Goal: Task Accomplishment & Management: Complete application form

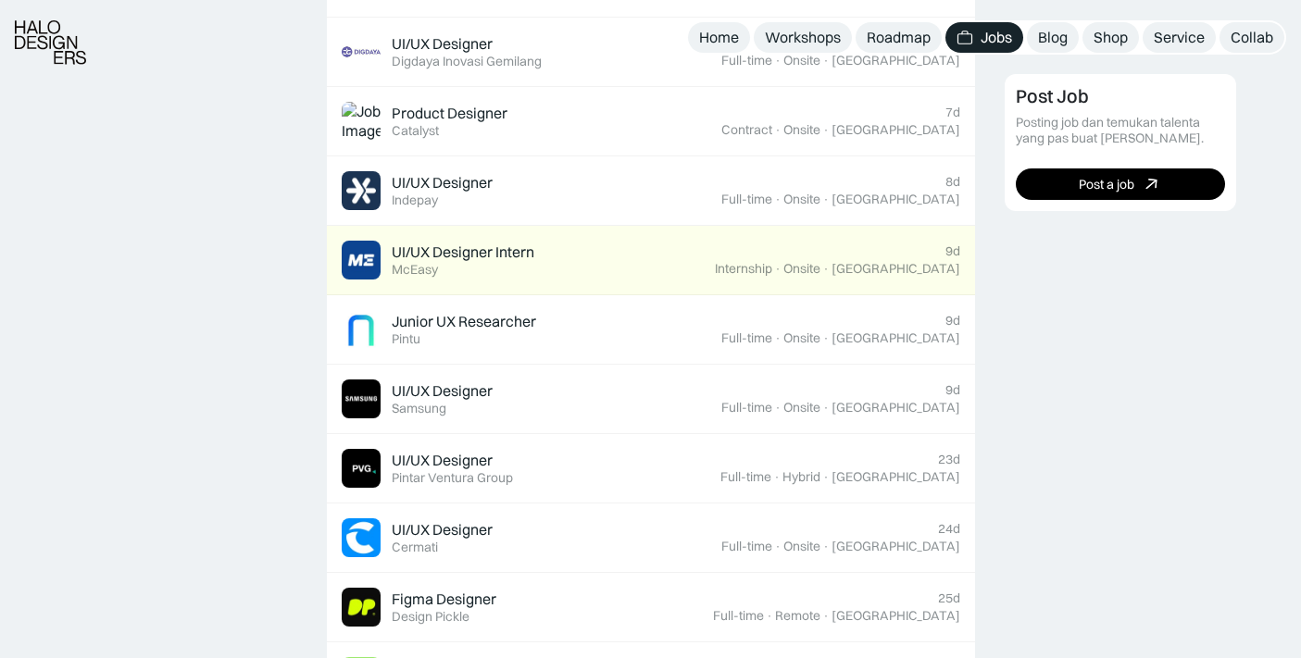
scroll to position [1018, 0]
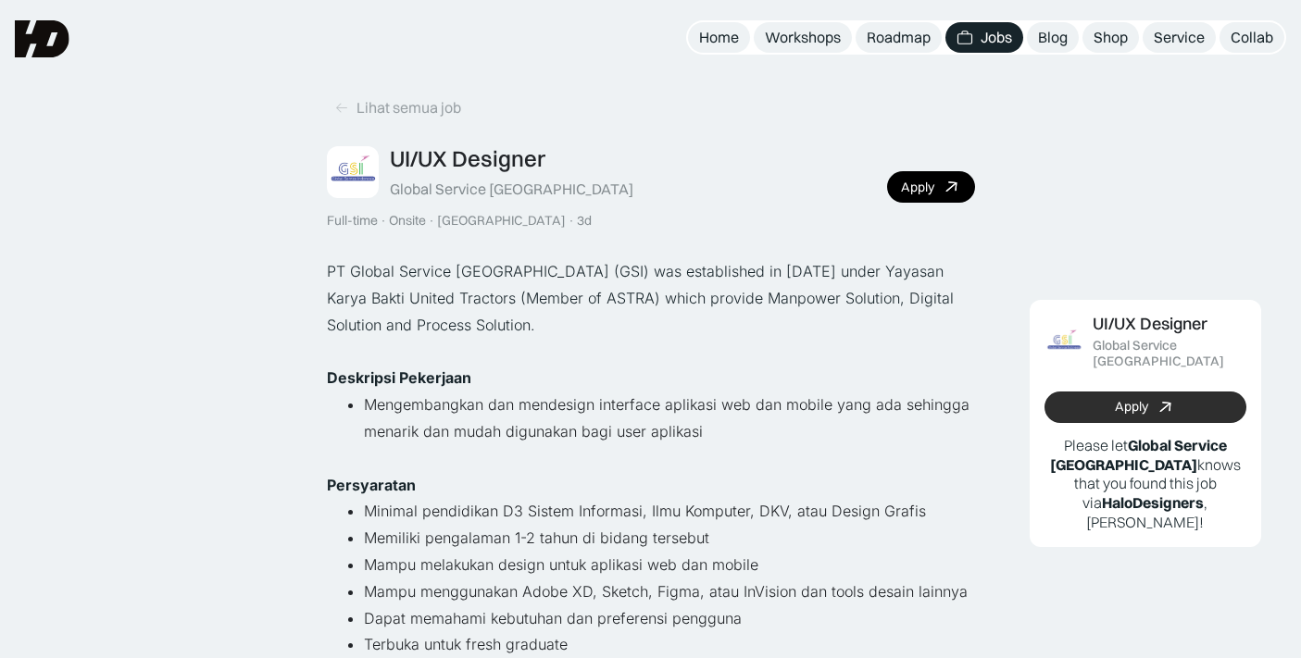
click at [1134, 399] on div "Apply" at bounding box center [1131, 407] width 33 height 16
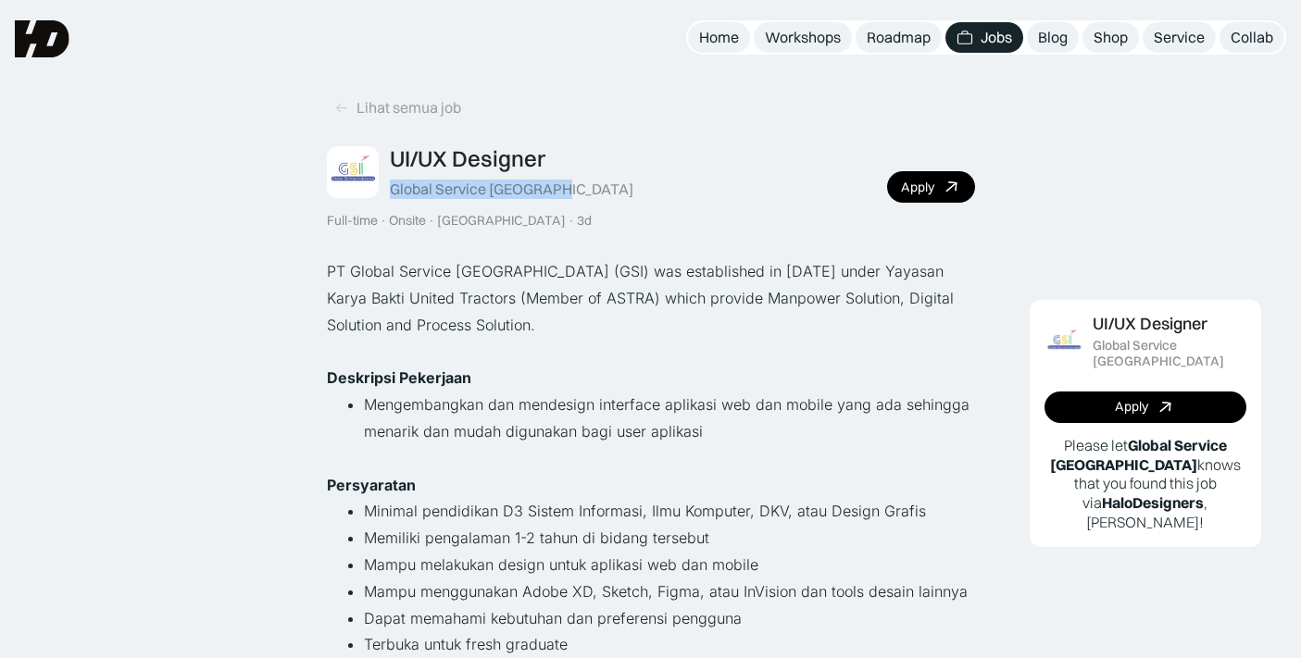
drag, startPoint x: 565, startPoint y: 189, endPoint x: 386, endPoint y: 187, distance: 178.7
click at [386, 187] on div "UI/UX Designer Global Service Indonesia Full-time · Onsite · Jakarta · 3d Apply" at bounding box center [651, 186] width 648 height 83
copy div "Global Service [GEOGRAPHIC_DATA]"
click at [664, 190] on div "UI/UX Designer Global Service Indonesia Full-time · Onsite · Jakarta · 3d Apply" at bounding box center [651, 186] width 648 height 83
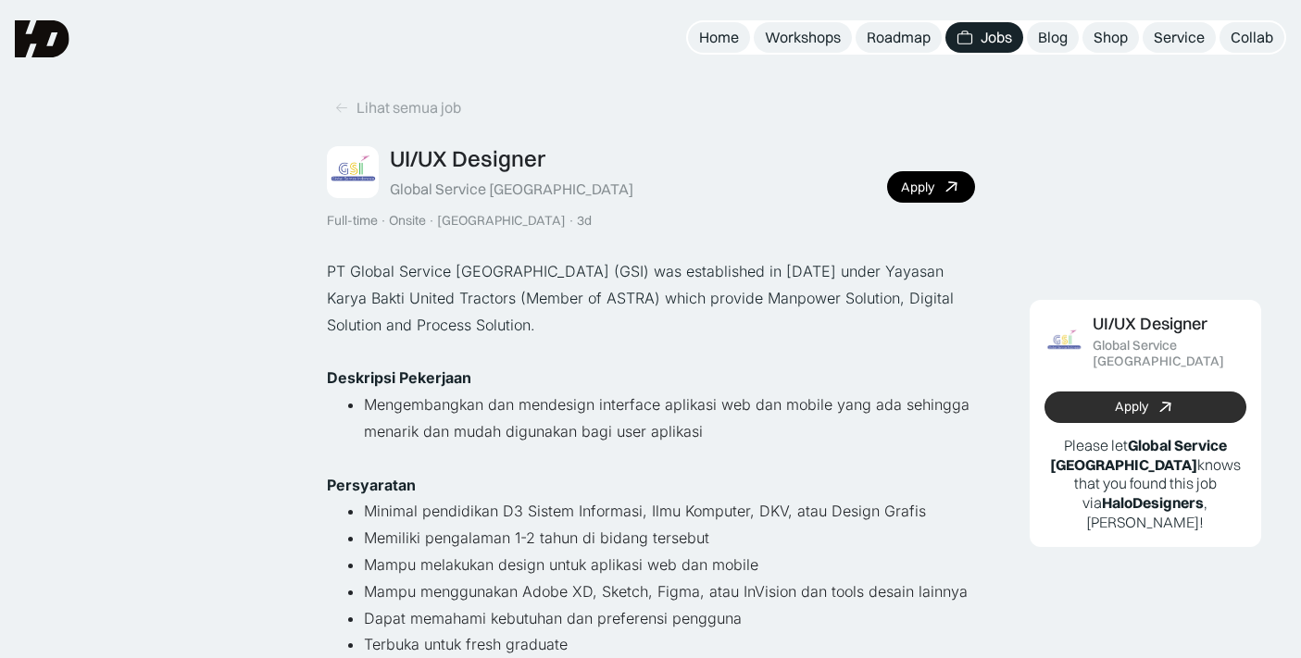
click at [1163, 400] on icon at bounding box center [1165, 406] width 27 height 27
click at [1100, 392] on link "Apply" at bounding box center [1145, 407] width 202 height 31
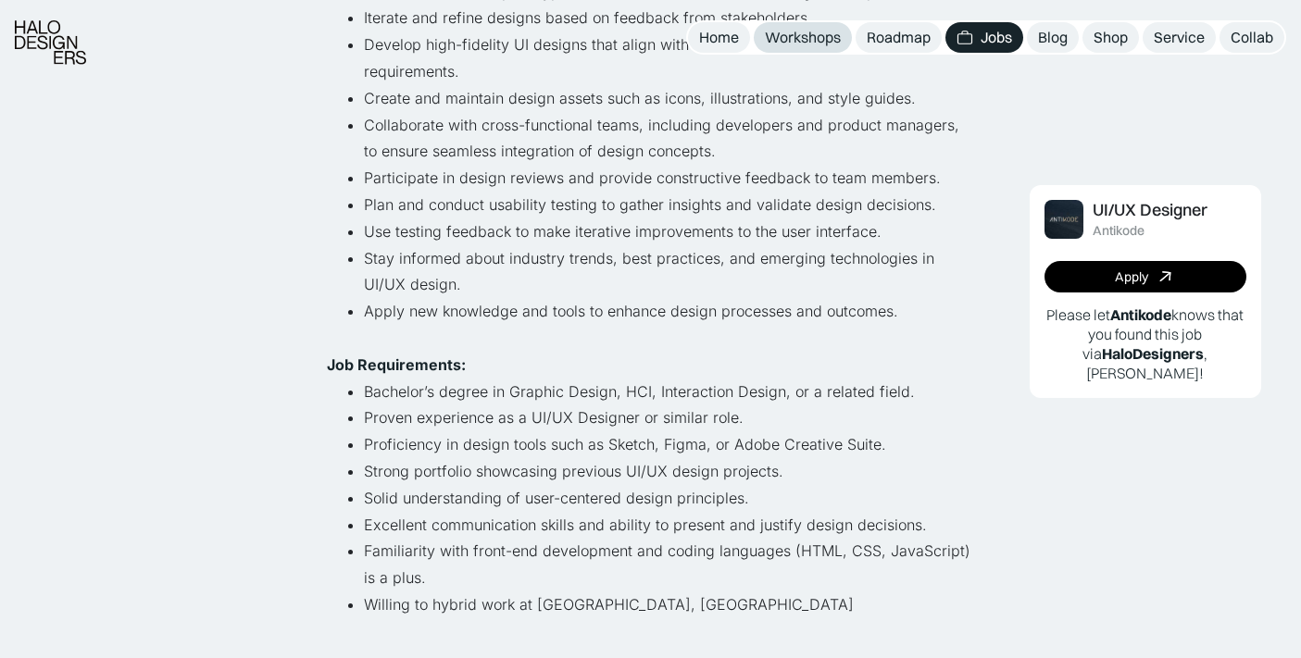
scroll to position [741, 0]
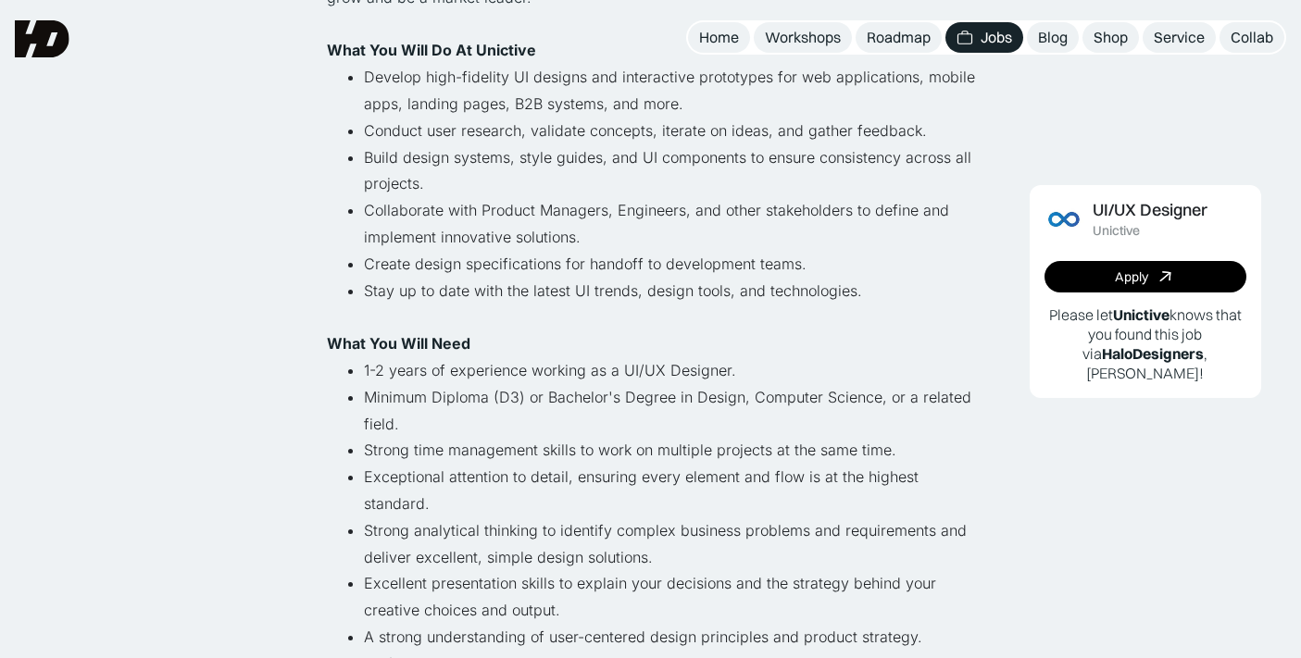
scroll to position [93, 0]
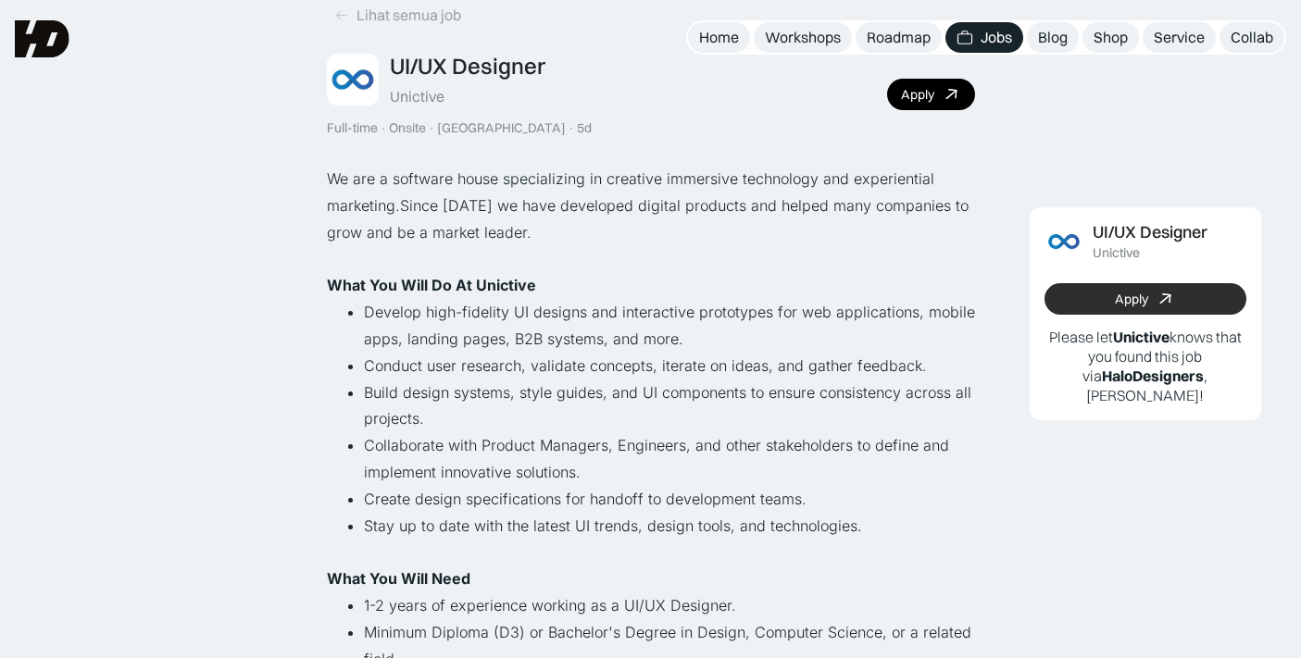
click at [1115, 302] on div "Apply" at bounding box center [1131, 300] width 33 height 16
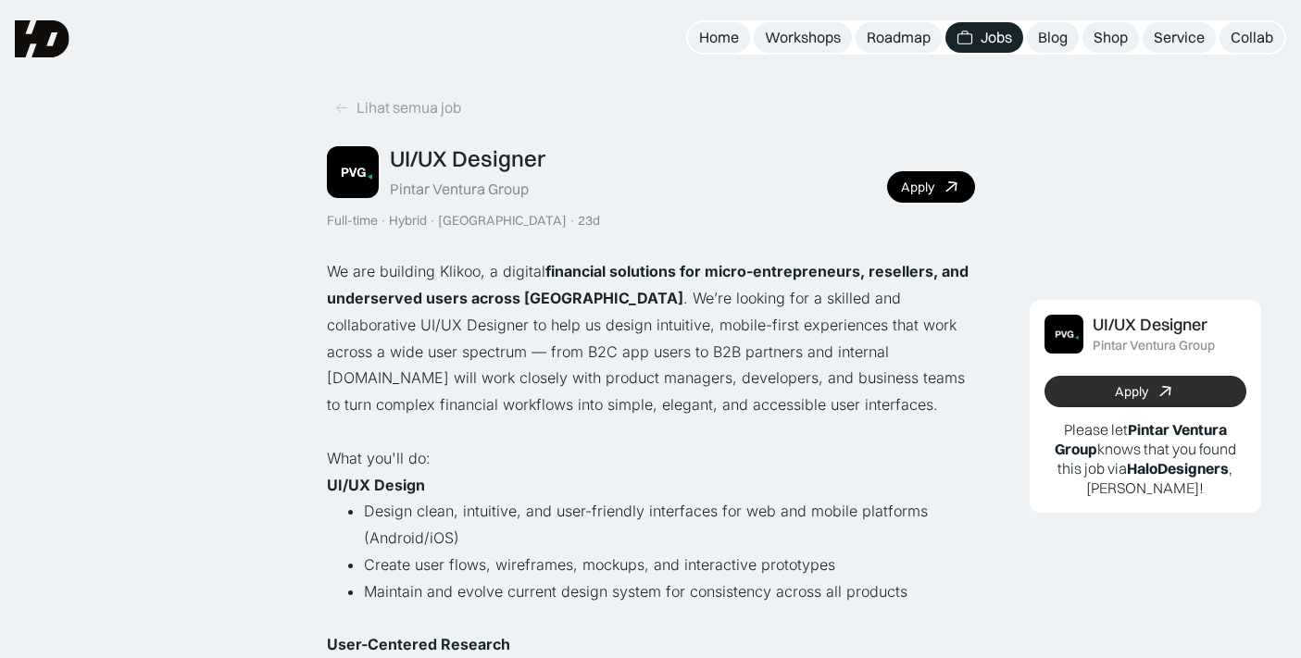
click at [1117, 386] on div "Apply" at bounding box center [1131, 392] width 33 height 16
click at [398, 108] on div "Lihat semua job" at bounding box center [408, 107] width 105 height 19
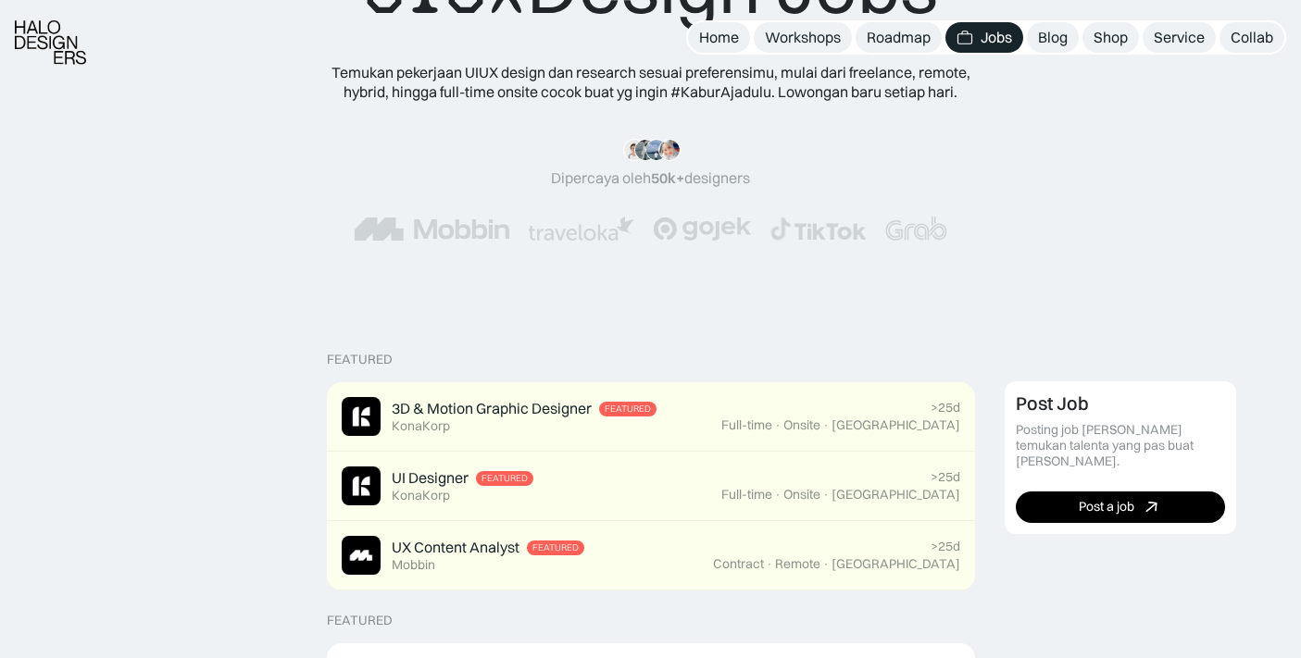
scroll to position [556, 0]
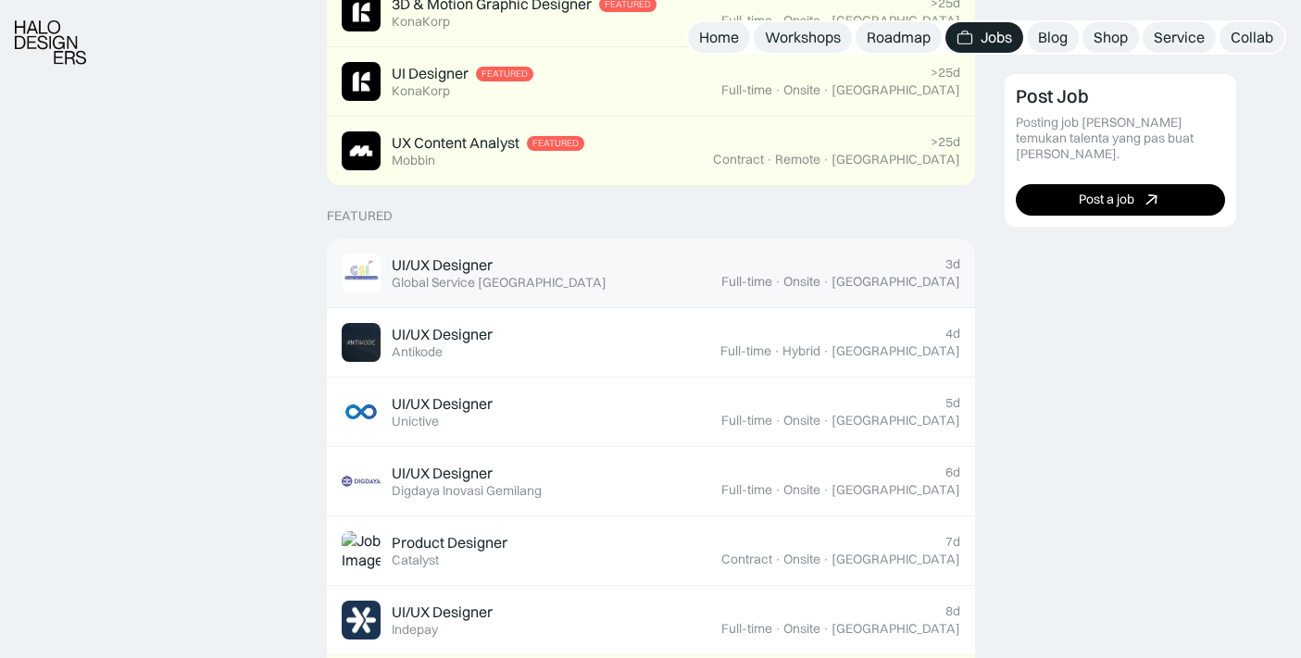
click at [645, 272] on div "UI/UX Designer Featured Global Service Indonesia" at bounding box center [532, 273] width 380 height 39
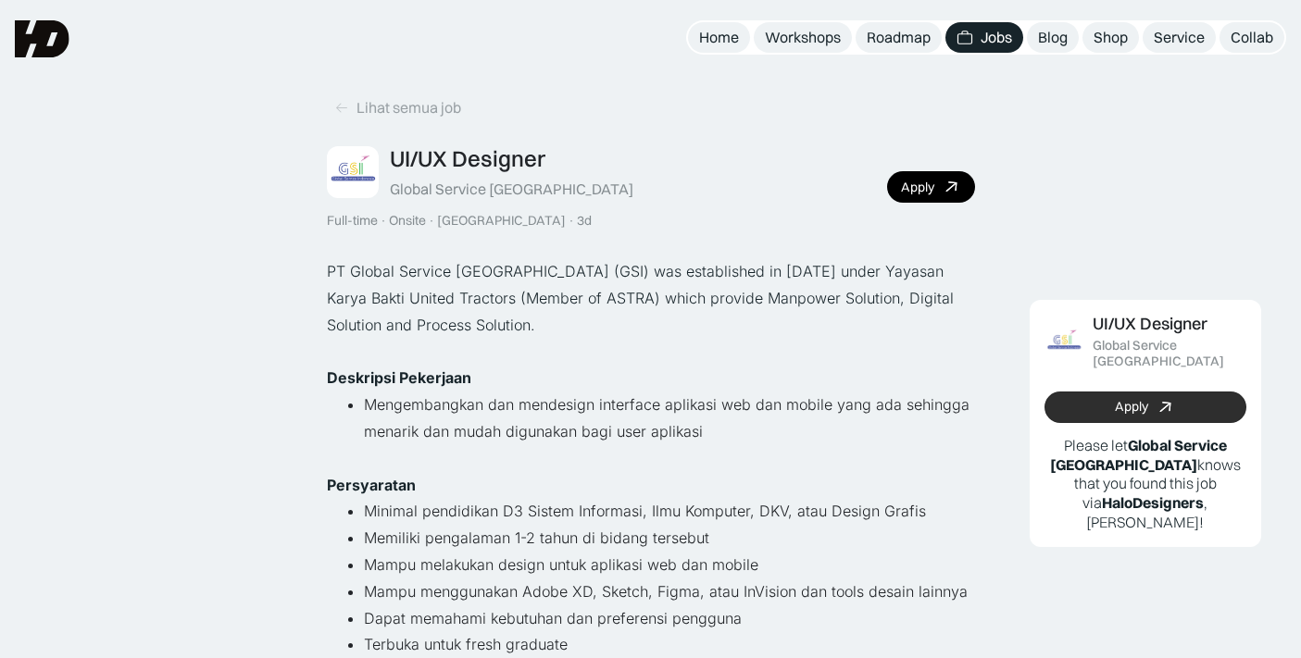
click at [1142, 399] on div "Apply" at bounding box center [1131, 407] width 33 height 16
